Goal: Navigation & Orientation: Find specific page/section

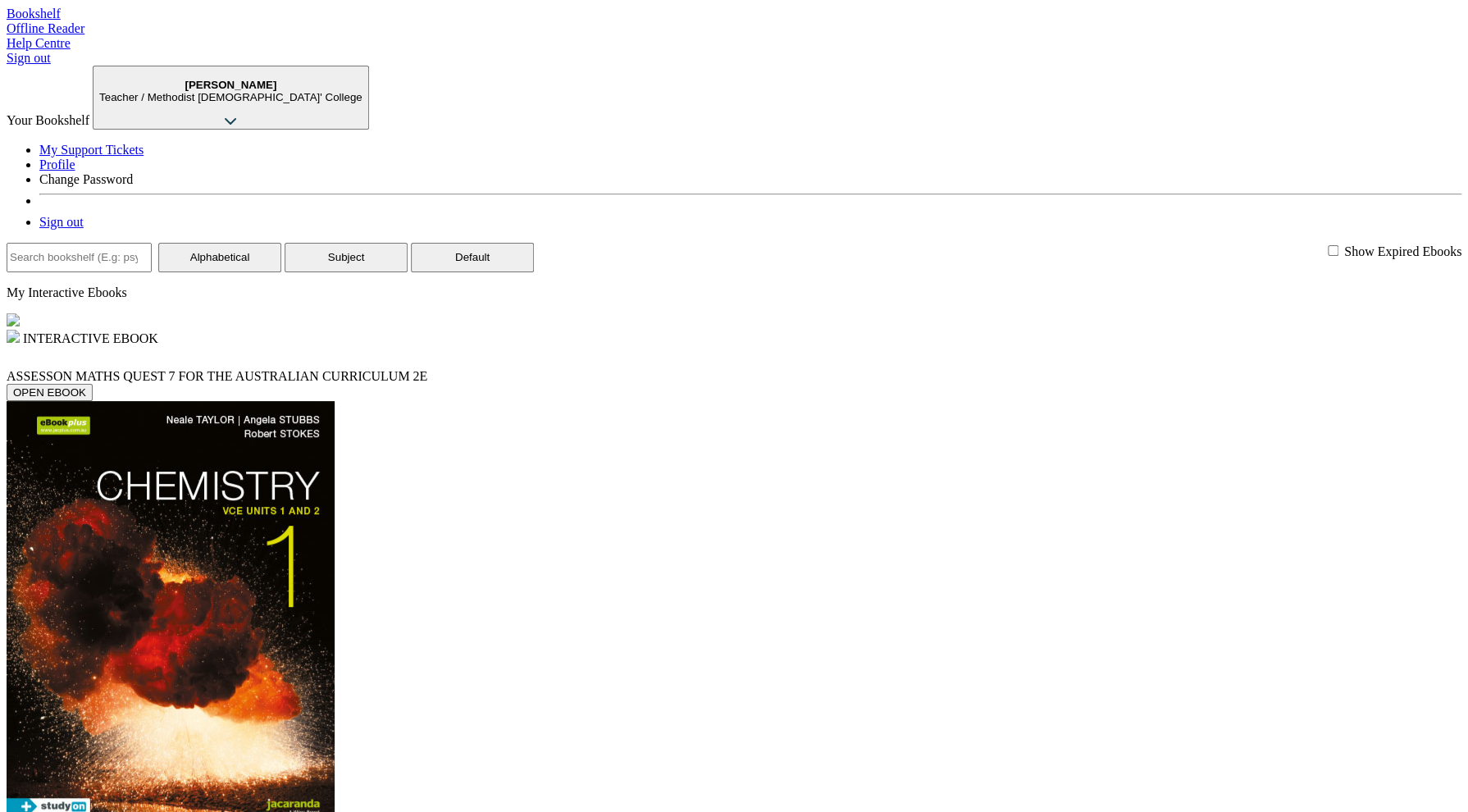
click at [55, 66] on nav "Bookshelf Offline Reader Help Centre Sign out" at bounding box center [734, 36] width 1455 height 59
click at [363, 79] on p "Paul Johanson Teacher / Methodist Ladies' College" at bounding box center [230, 91] width 264 height 25
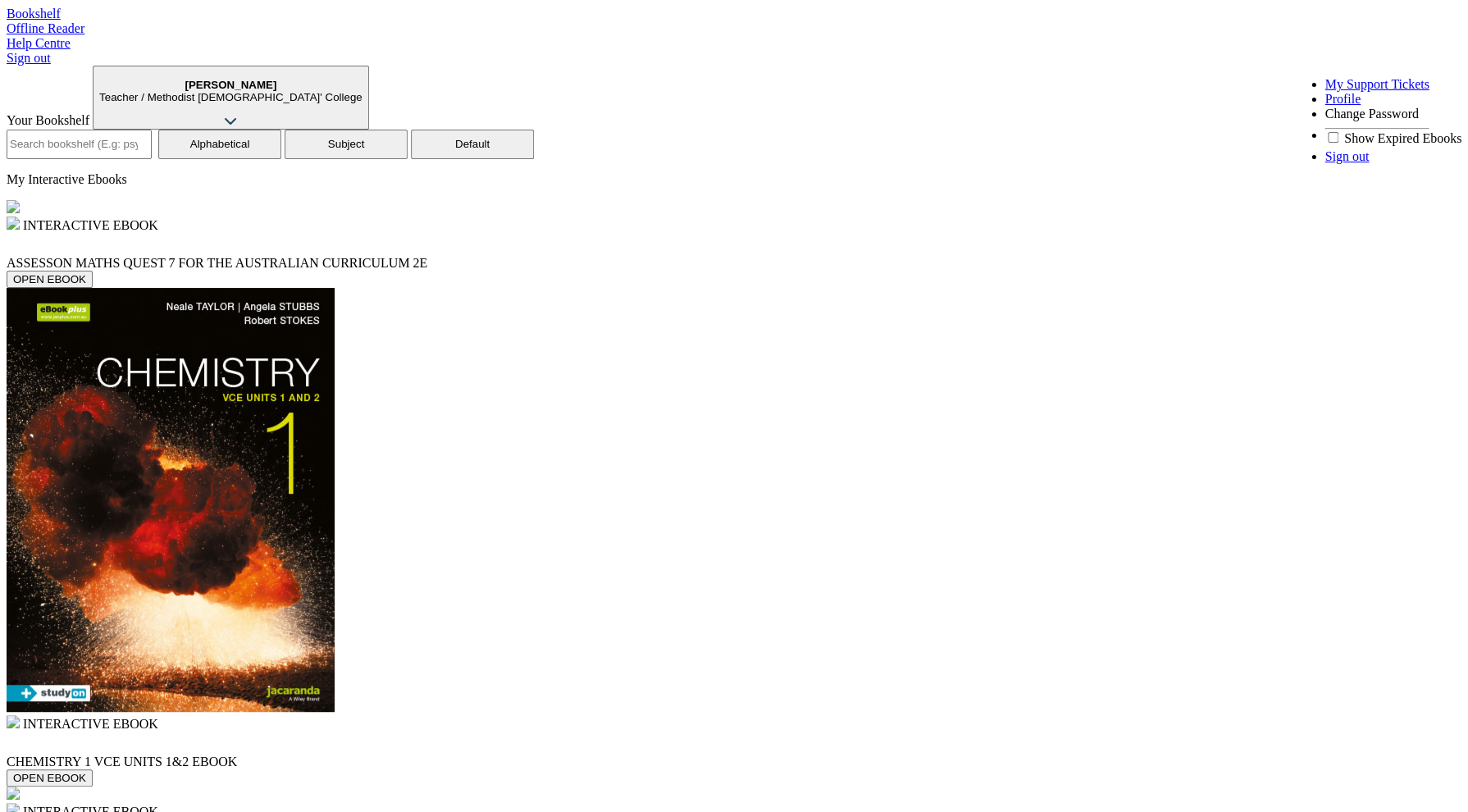
click at [1361, 163] on link "Sign out" at bounding box center [1347, 155] width 44 height 14
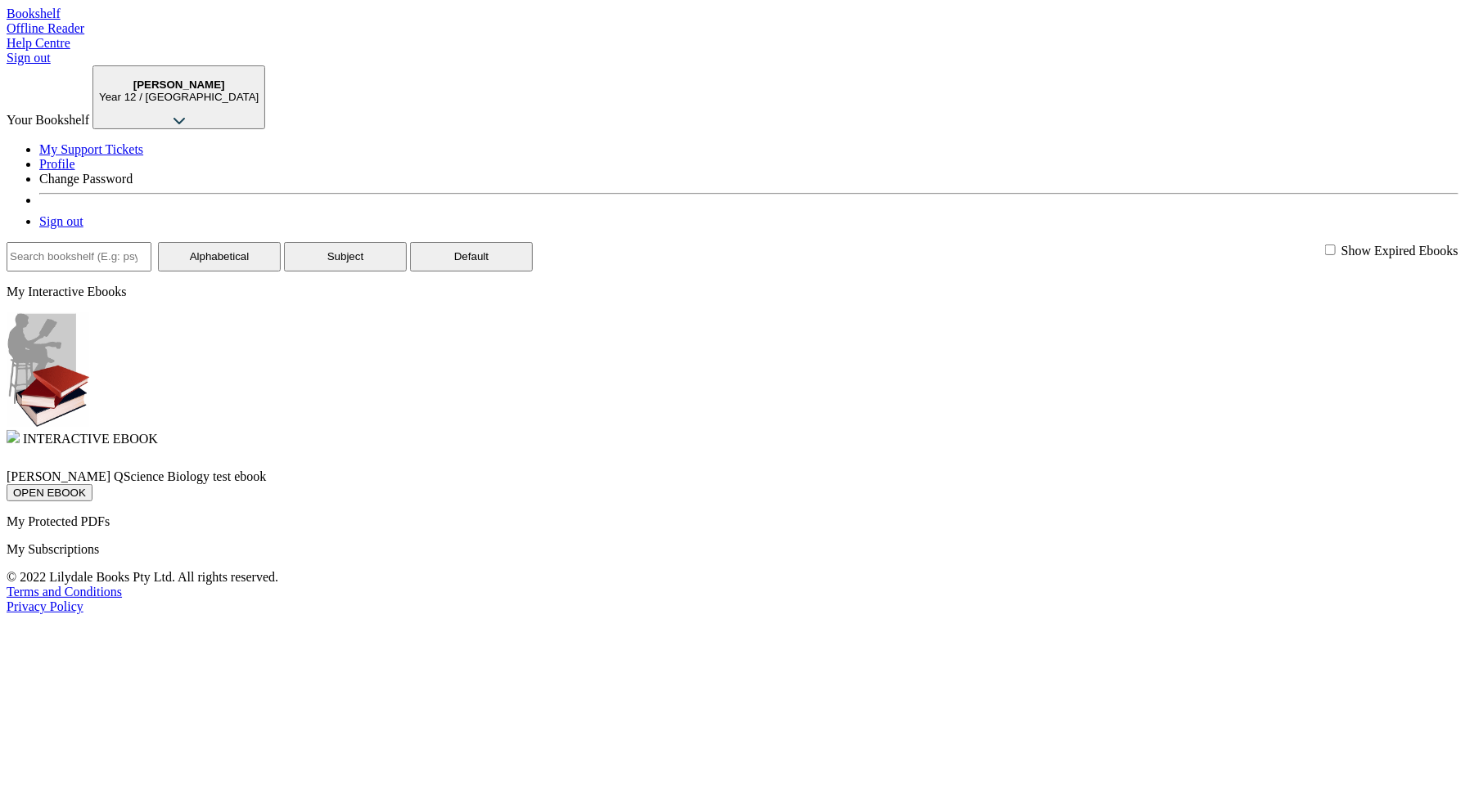
click at [90, 113] on span "Your Bookshelf" at bounding box center [48, 119] width 83 height 14
